Goal: Information Seeking & Learning: Compare options

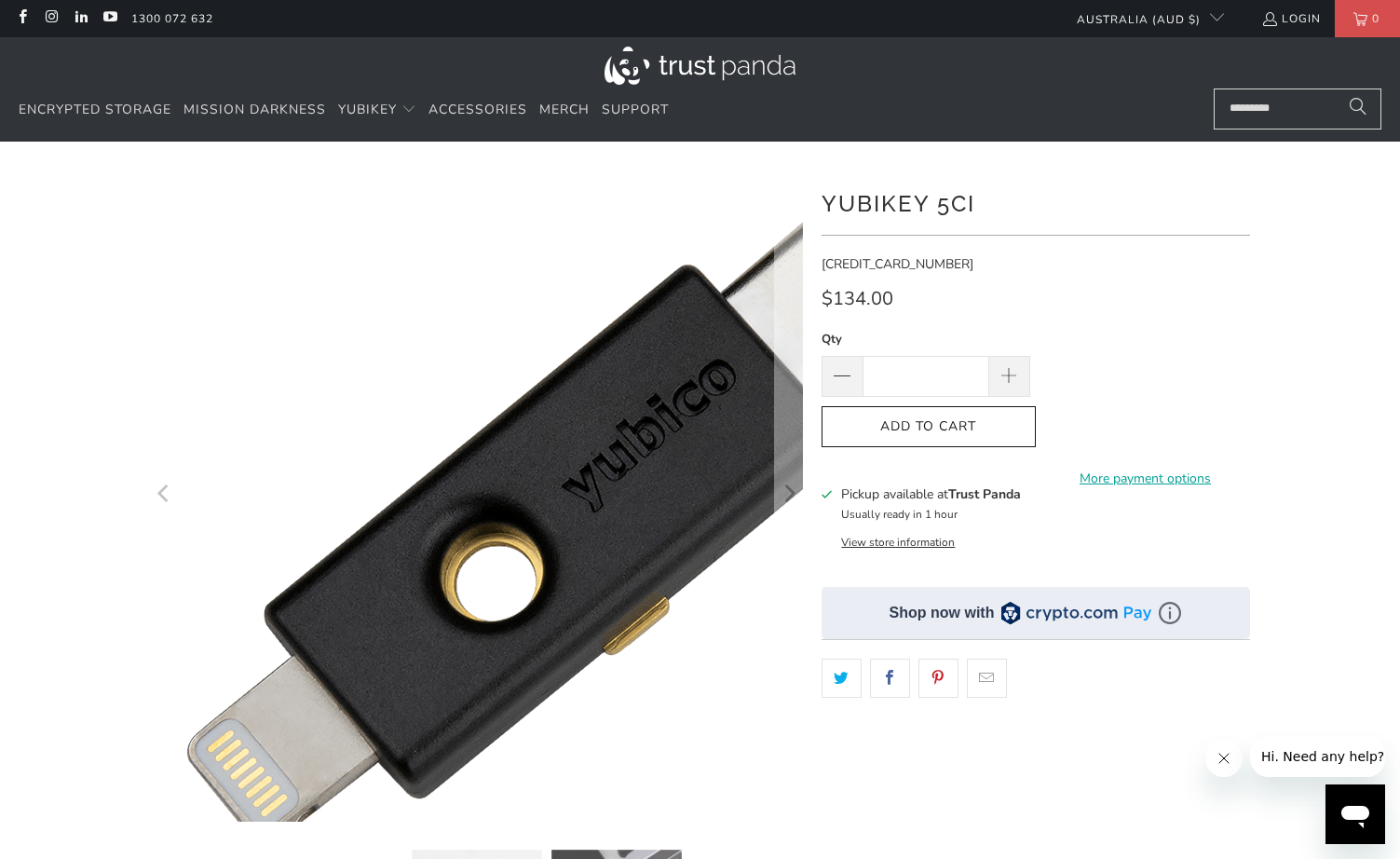
click at [300, 429] on img at bounding box center [558, 525] width 954 height 954
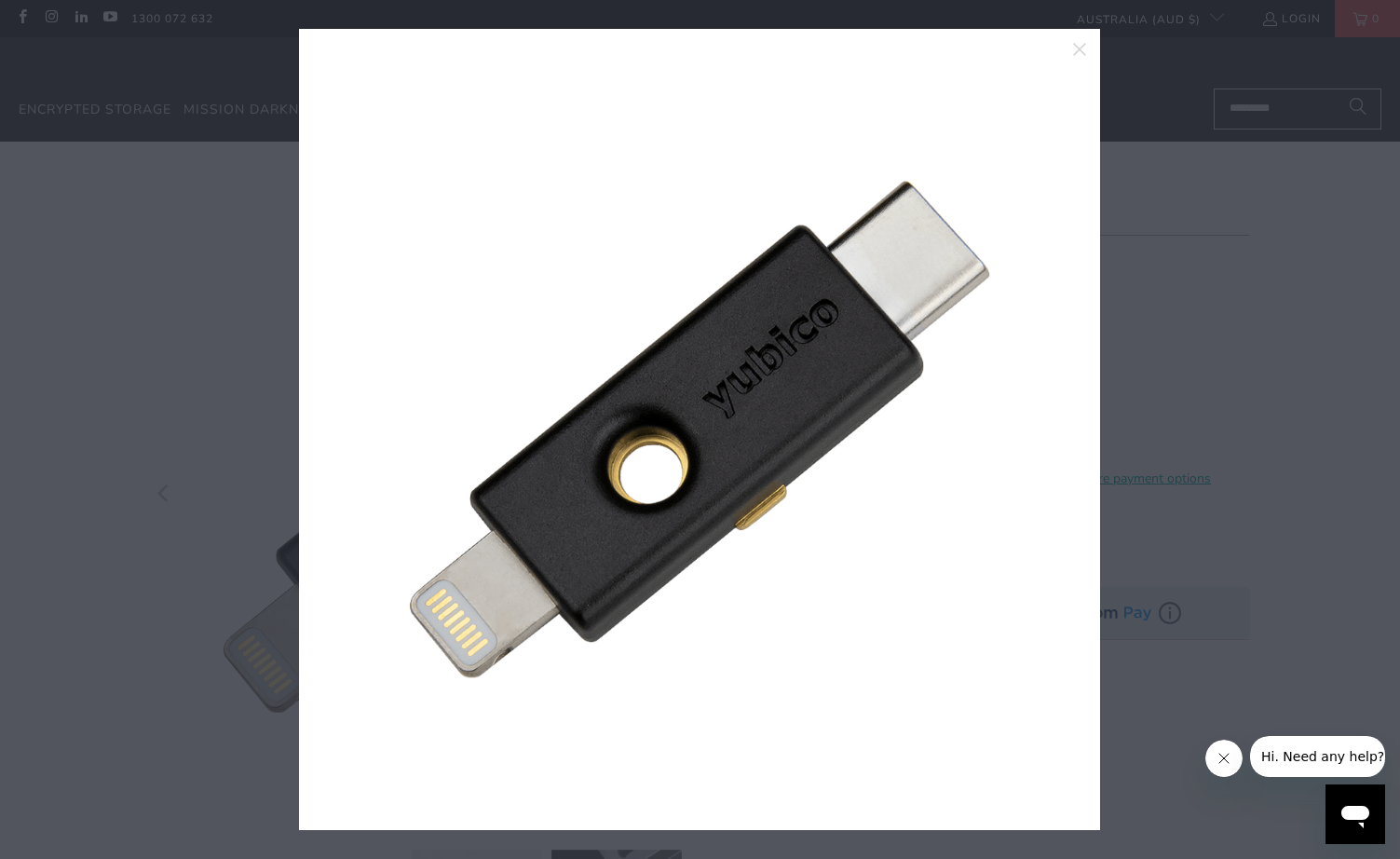
click at [297, 272] on div at bounding box center [700, 430] width 1400 height 859
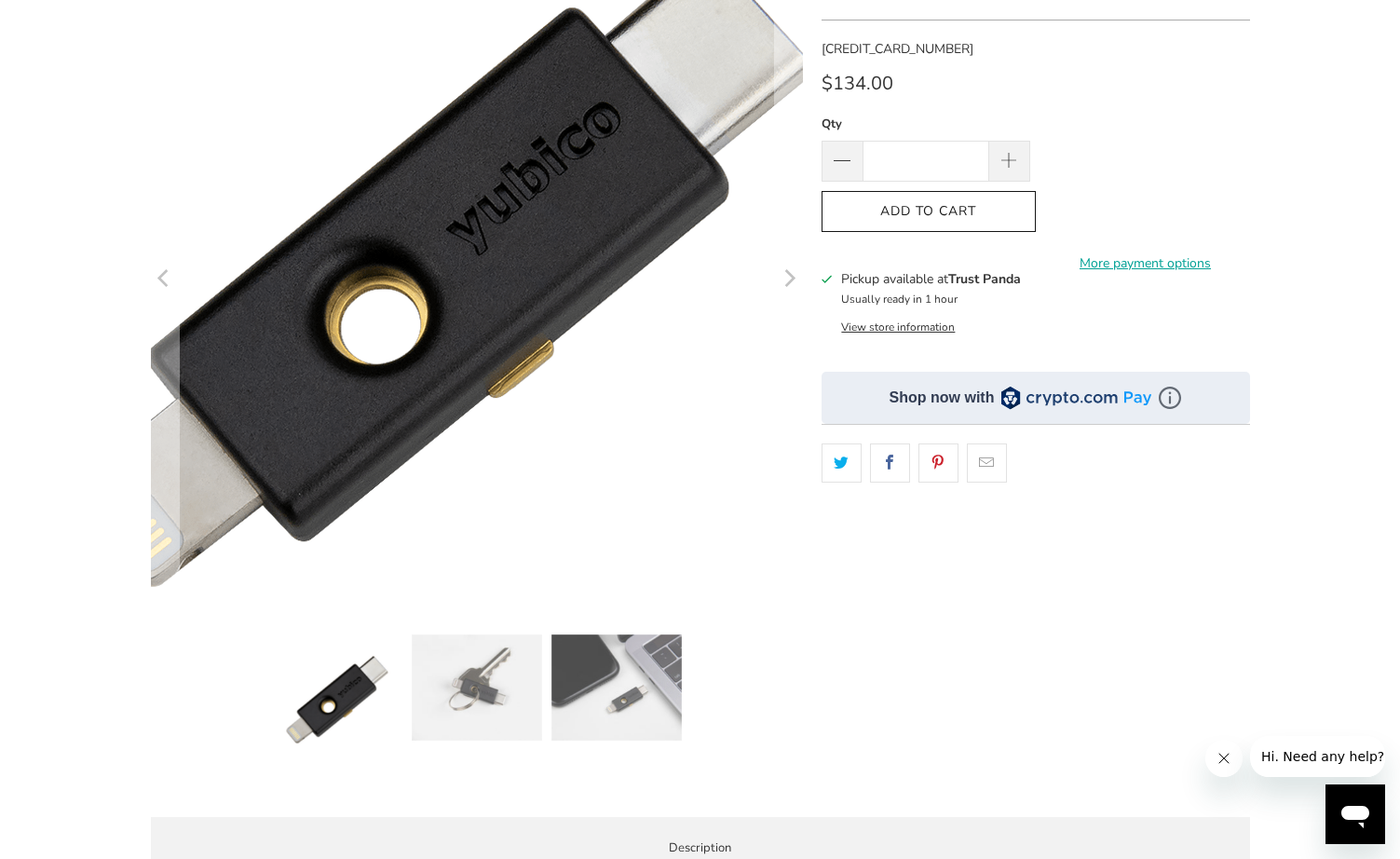
scroll to position [244, 0]
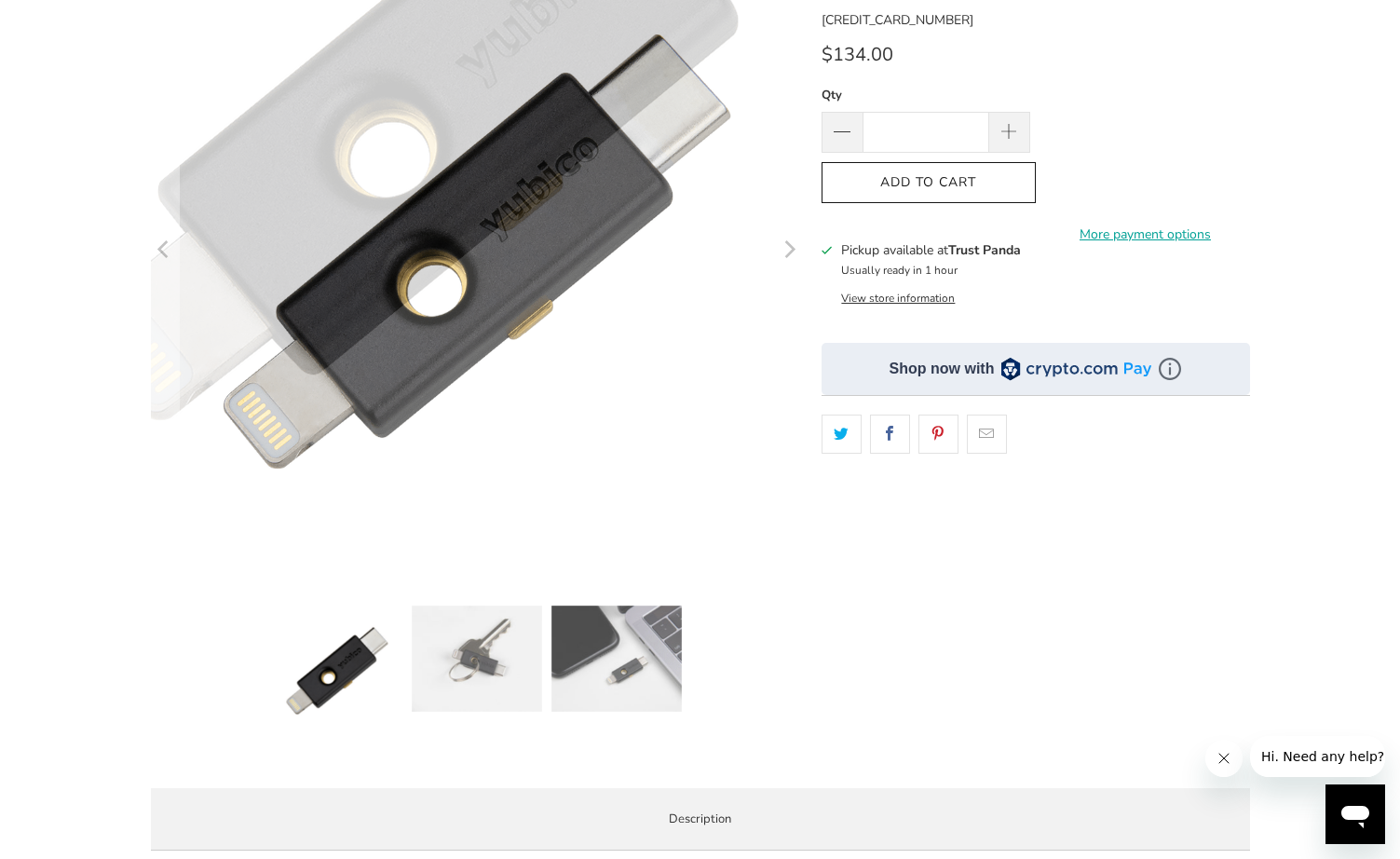
click at [505, 636] on img at bounding box center [476, 658] width 131 height 106
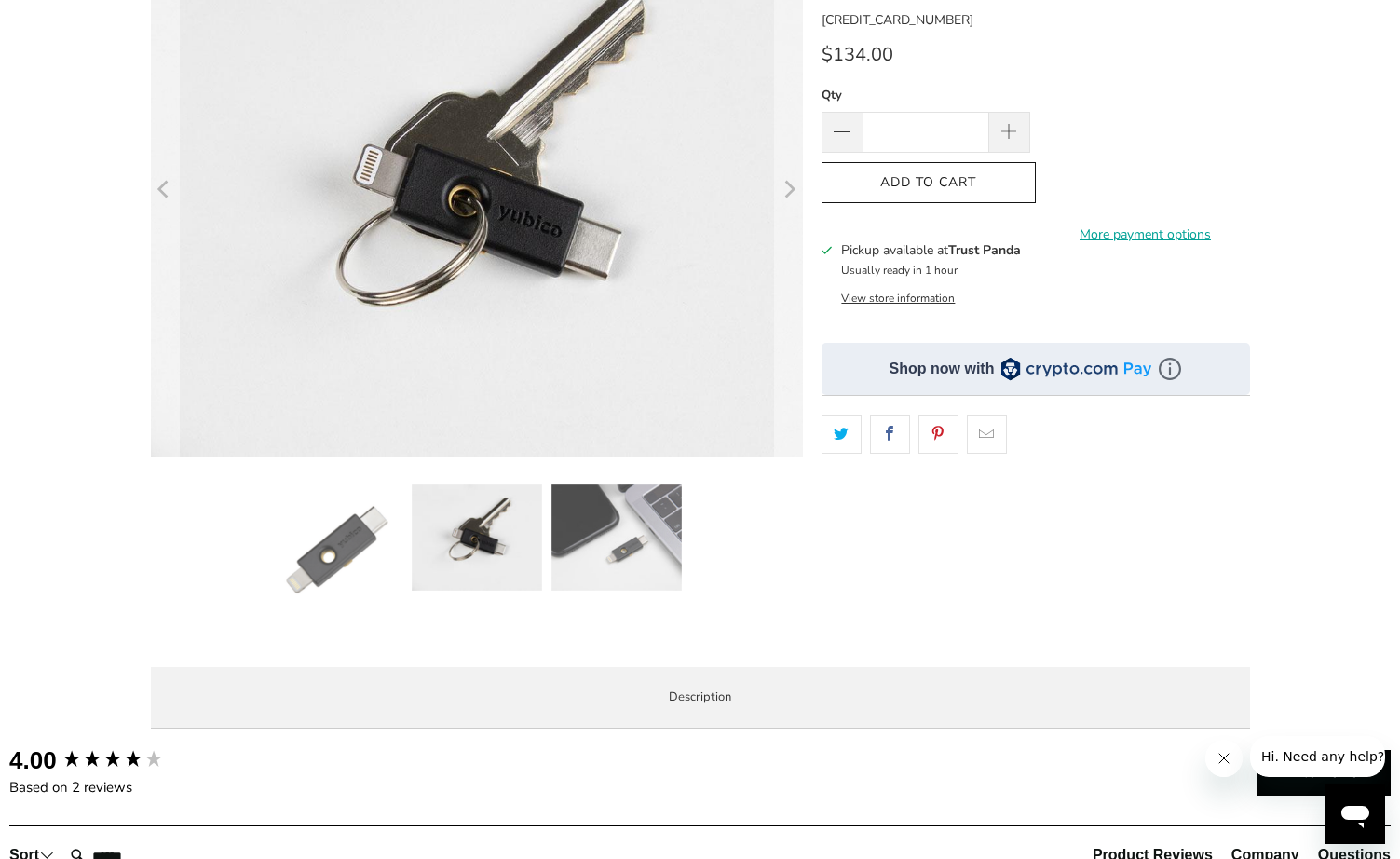
click at [593, 547] on img at bounding box center [617, 537] width 131 height 106
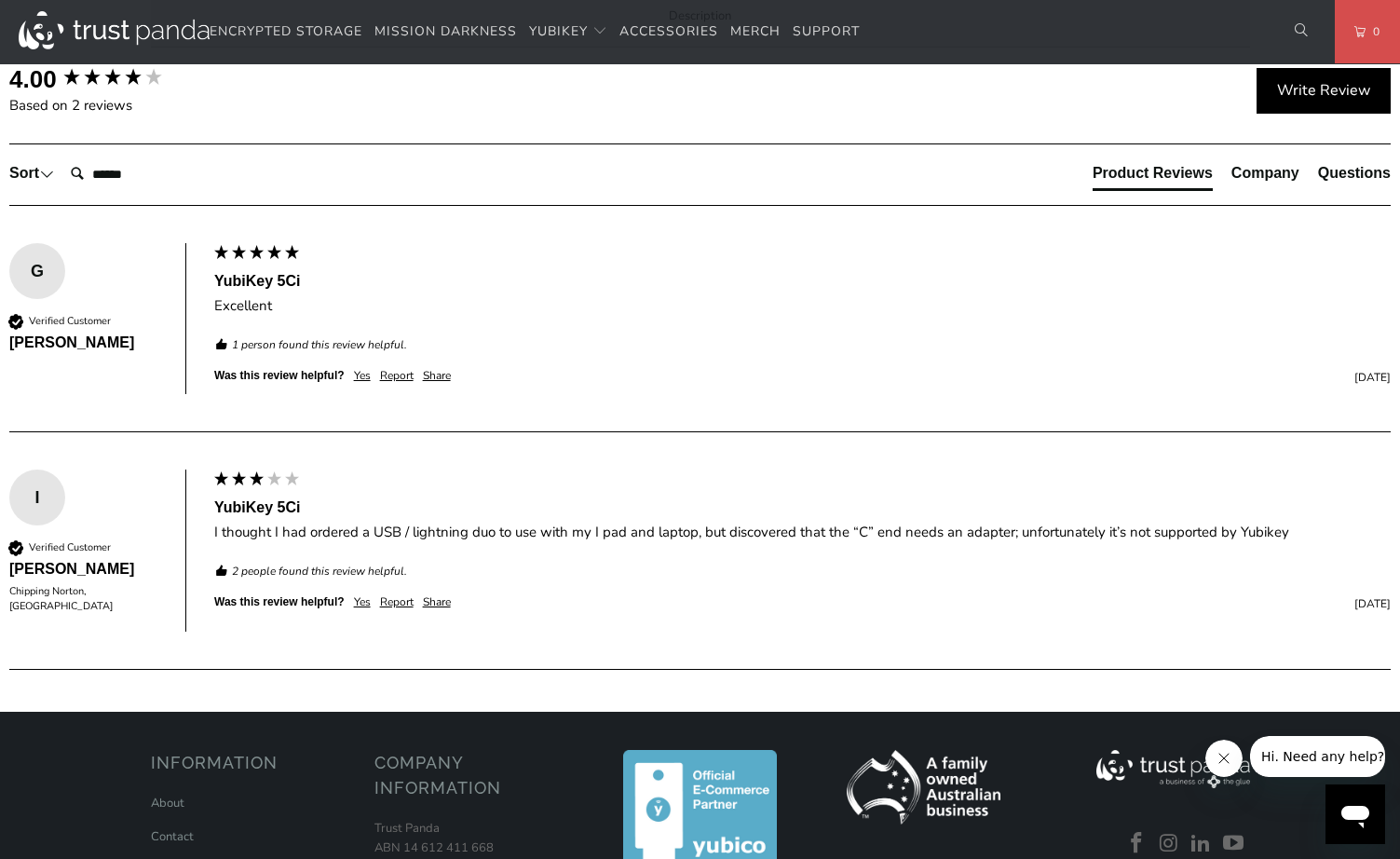
scroll to position [1032, 0]
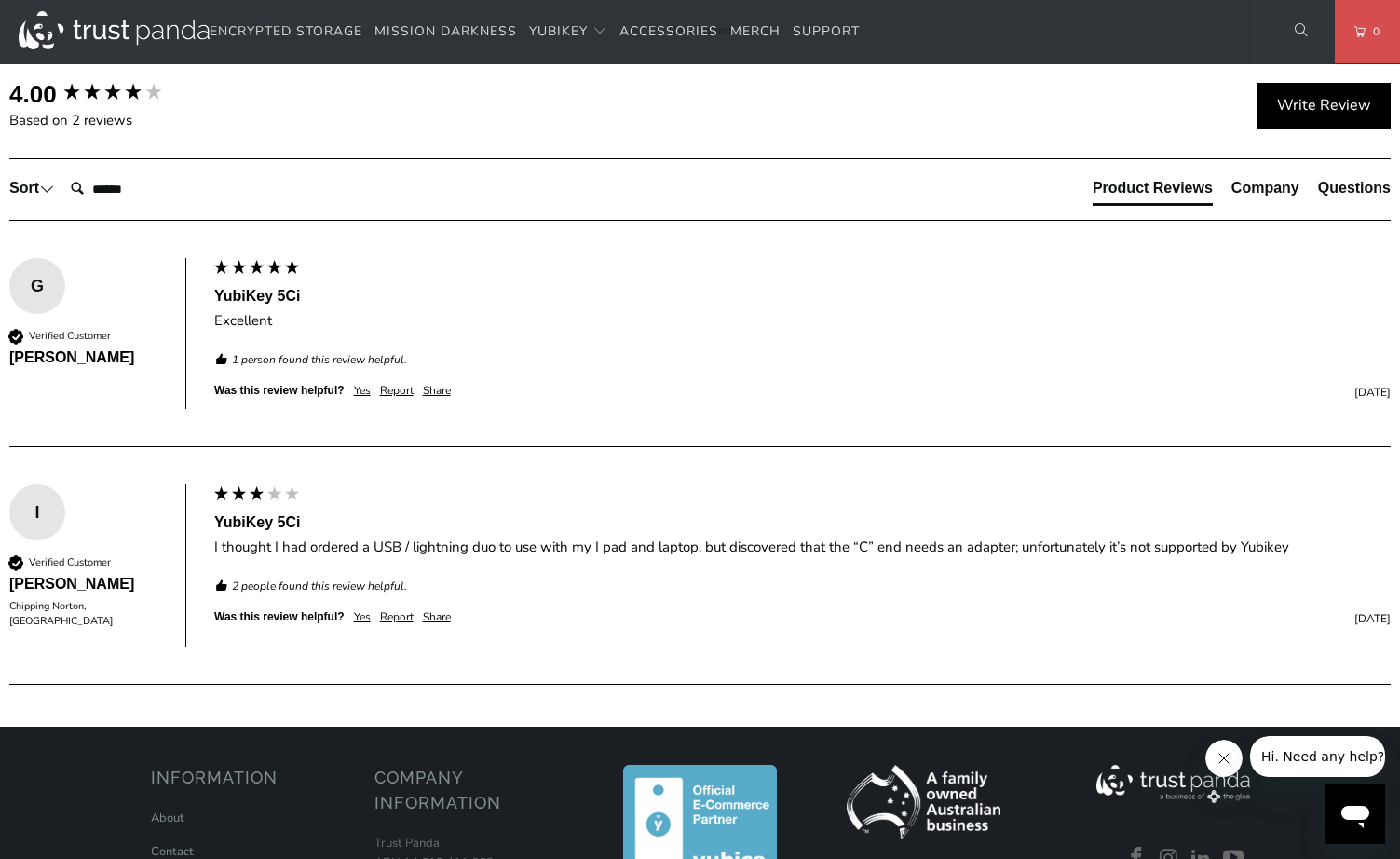
click at [0, 0] on span "Specifications" at bounding box center [0, 0] width 0 height 0
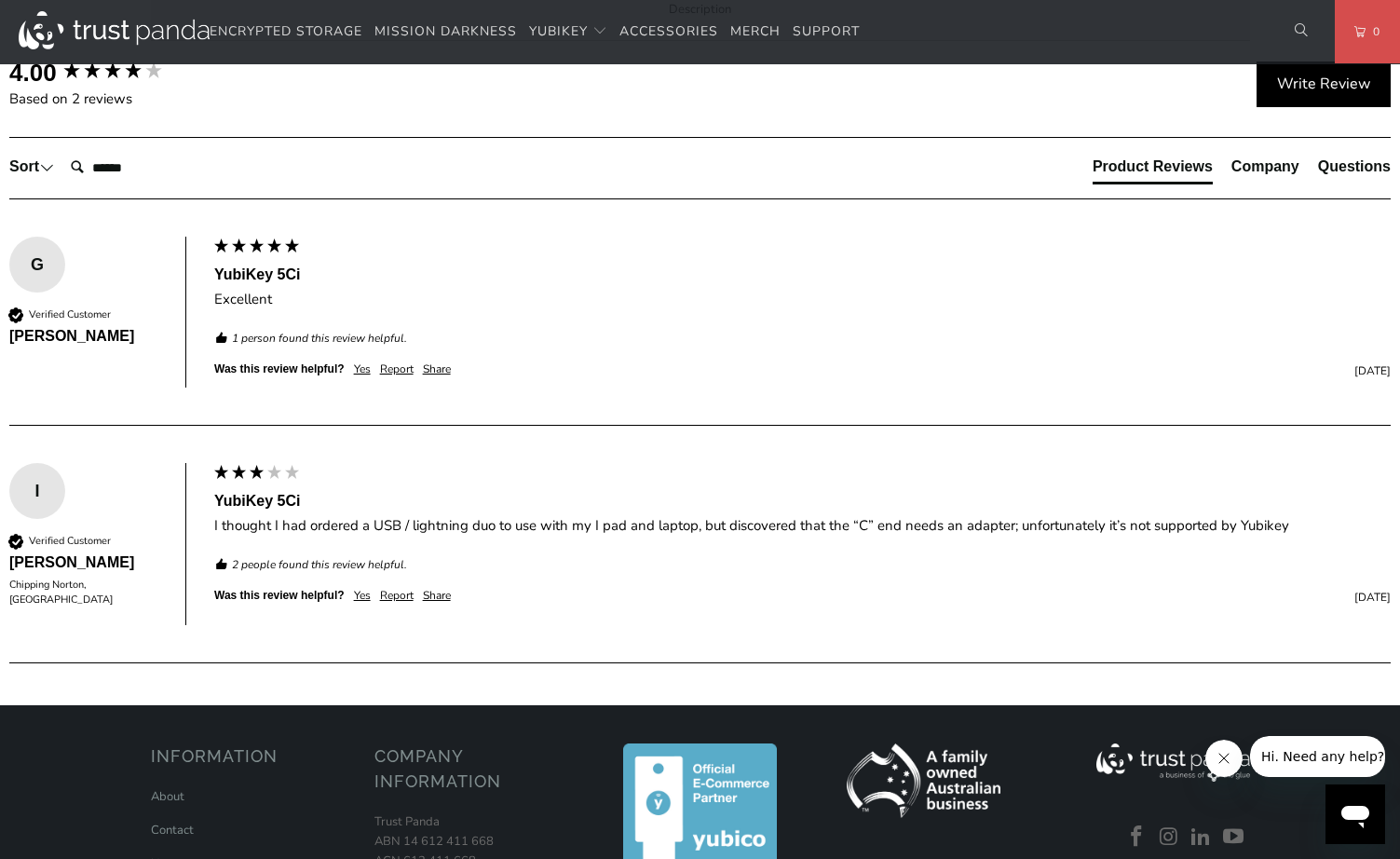
scroll to position [1048, 0]
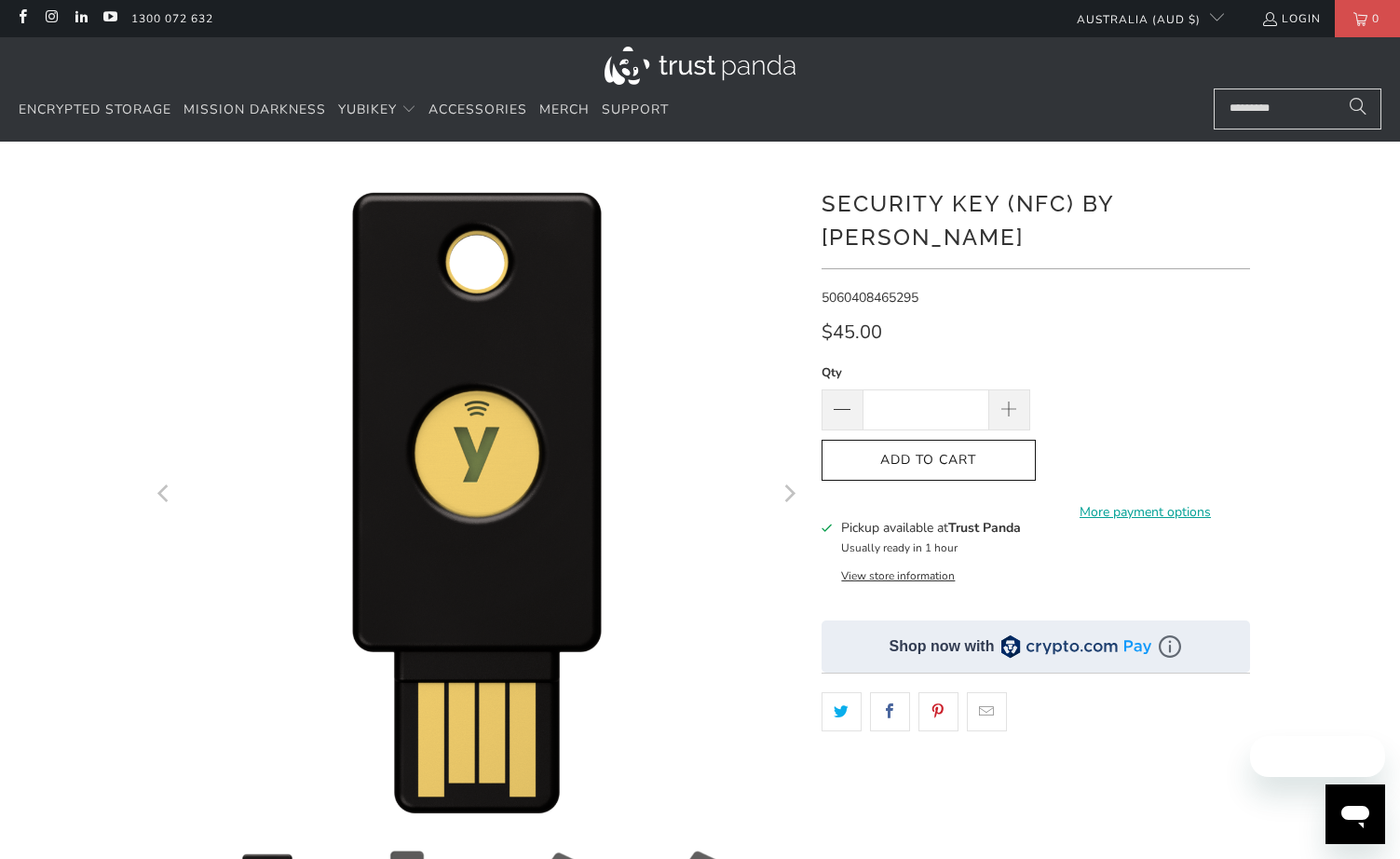
click at [469, 378] on img at bounding box center [482, 579] width 1118 height 1118
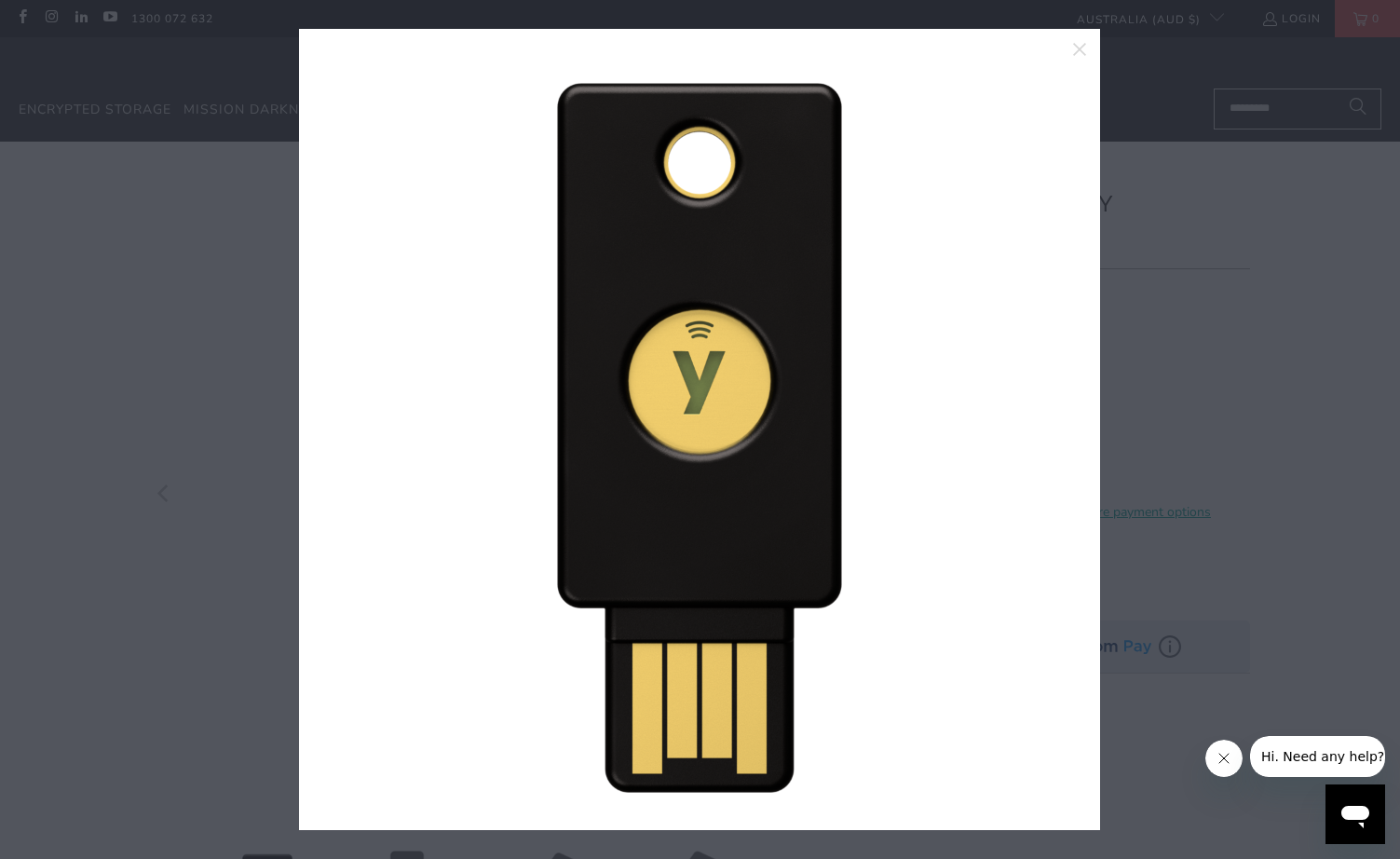
click at [224, 268] on div at bounding box center [700, 430] width 1400 height 859
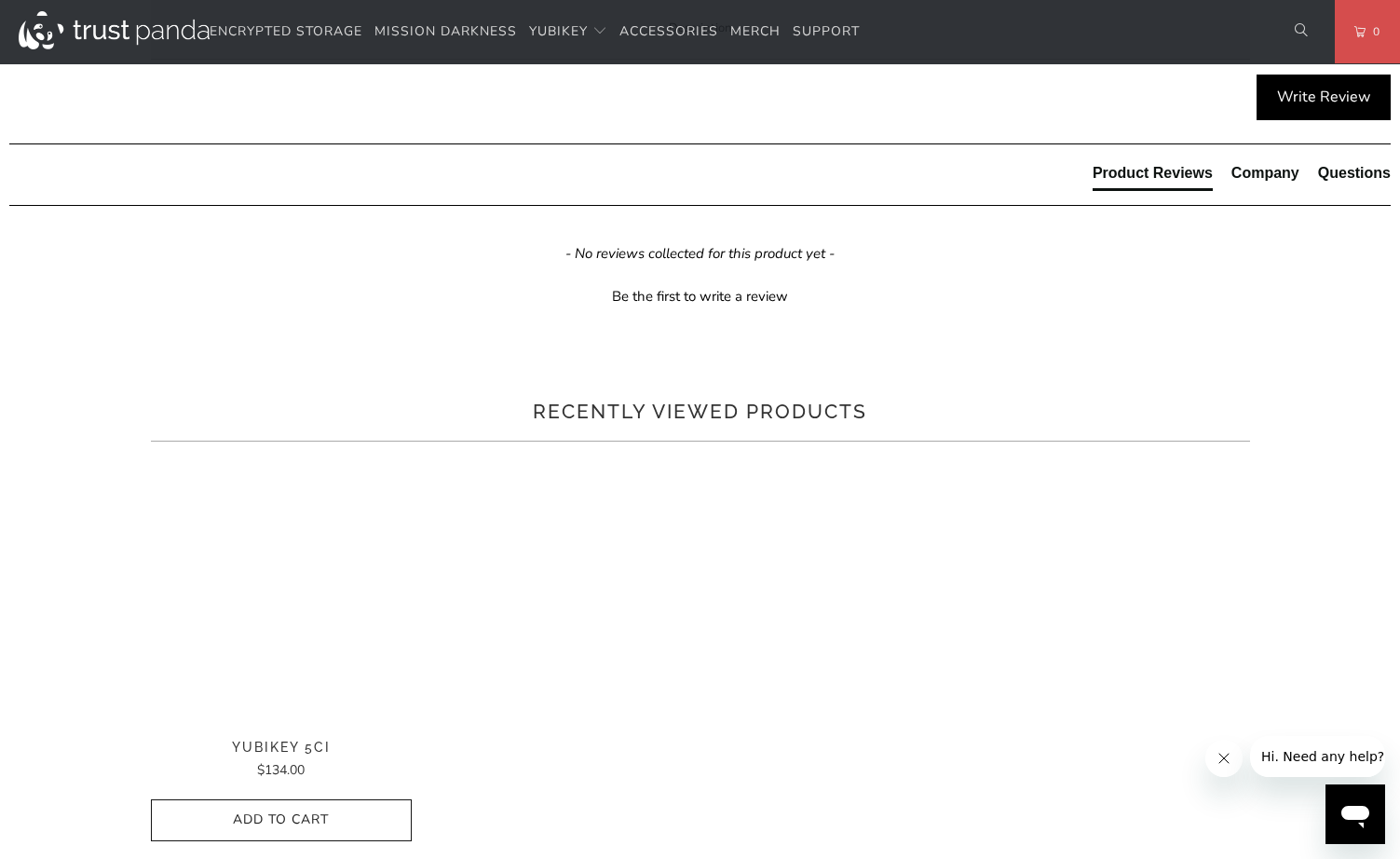
scroll to position [1036, 0]
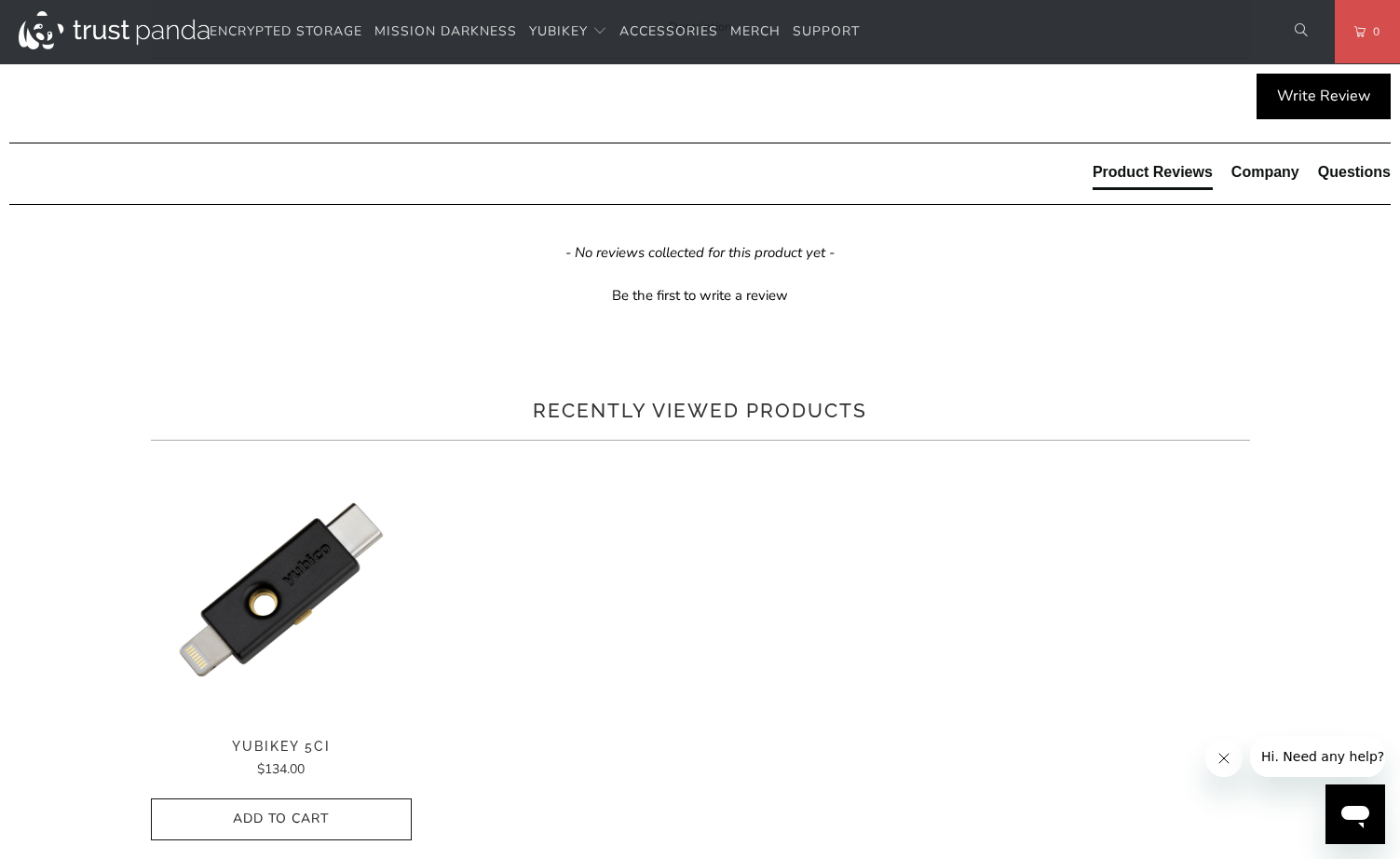
click at [0, 0] on span "Specifications" at bounding box center [0, 0] width 0 height 0
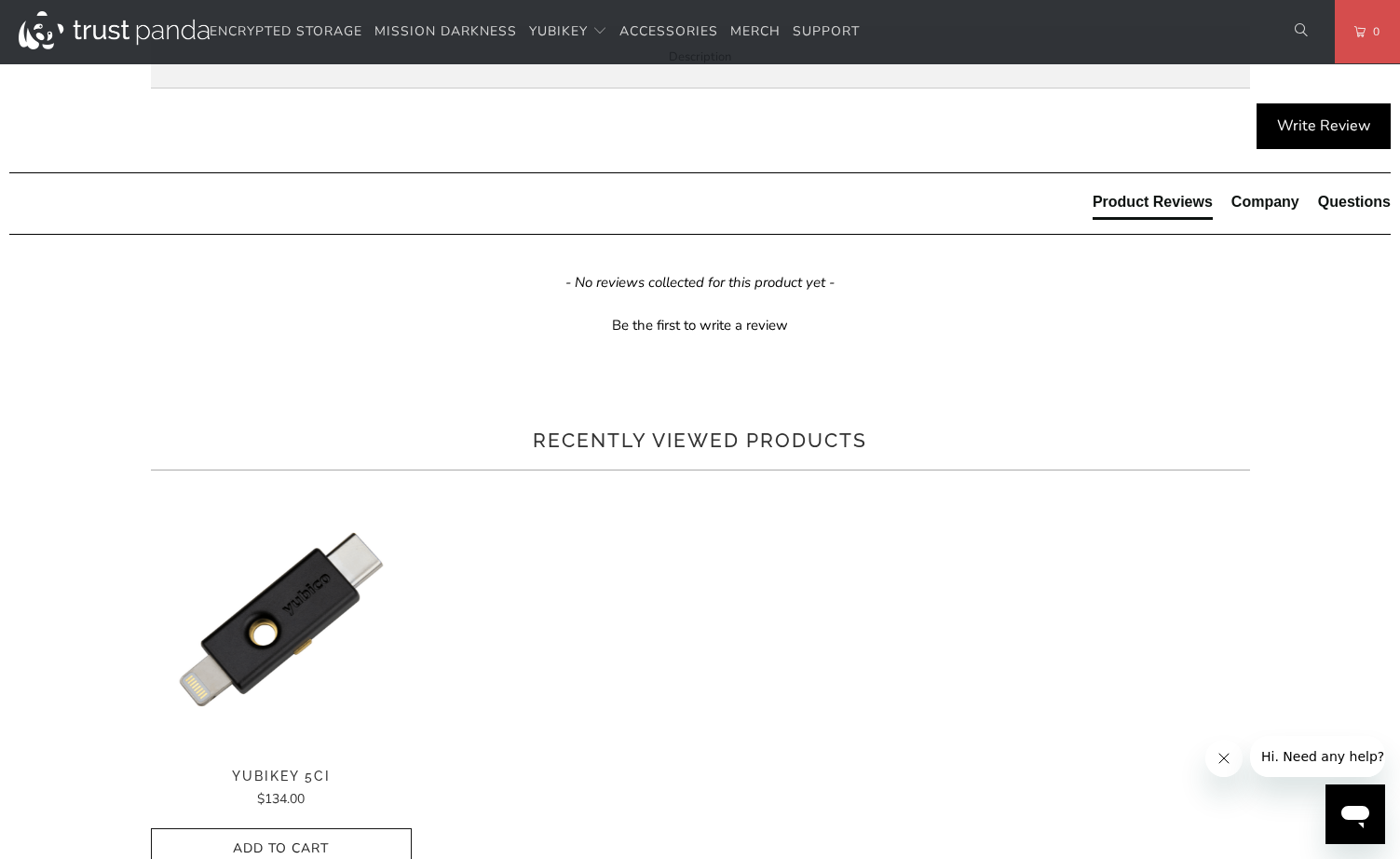
scroll to position [1034, 0]
